Goal: Information Seeking & Learning: Learn about a topic

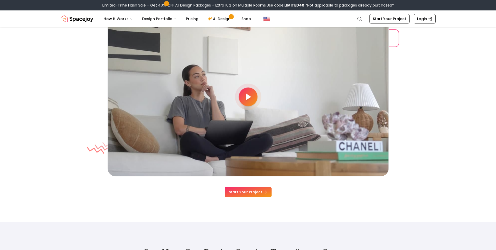
scroll to position [1413, 0]
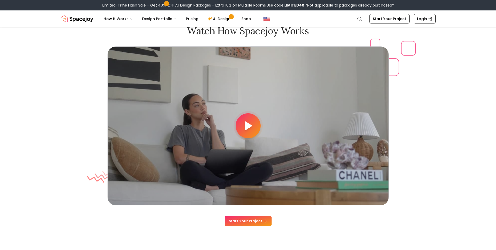
click at [241, 121] on div at bounding box center [248, 125] width 25 height 25
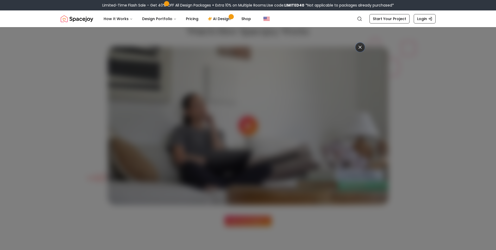
click at [359, 49] on icon at bounding box center [360, 47] width 5 height 5
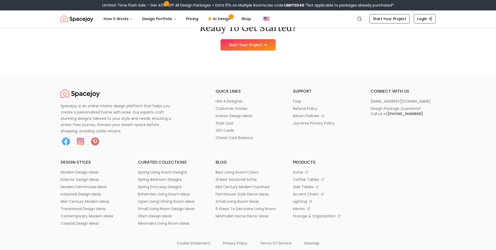
scroll to position [2755, 0]
click at [300, 100] on p "faqs" at bounding box center [297, 100] width 8 height 5
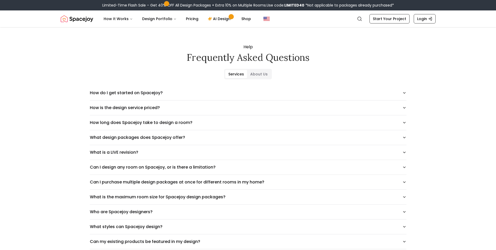
click at [72, 19] on img "Spacejoy" at bounding box center [77, 19] width 33 height 10
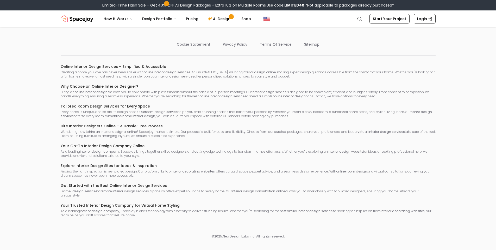
scroll to position [2955, 0]
